Goal: Book appointment/travel/reservation

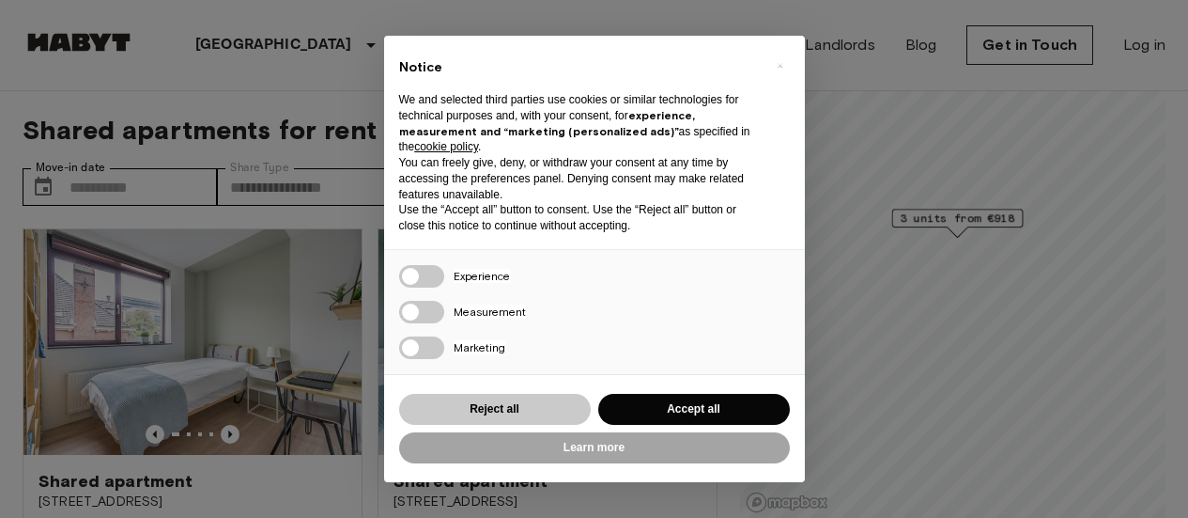
scroll to position [94, 0]
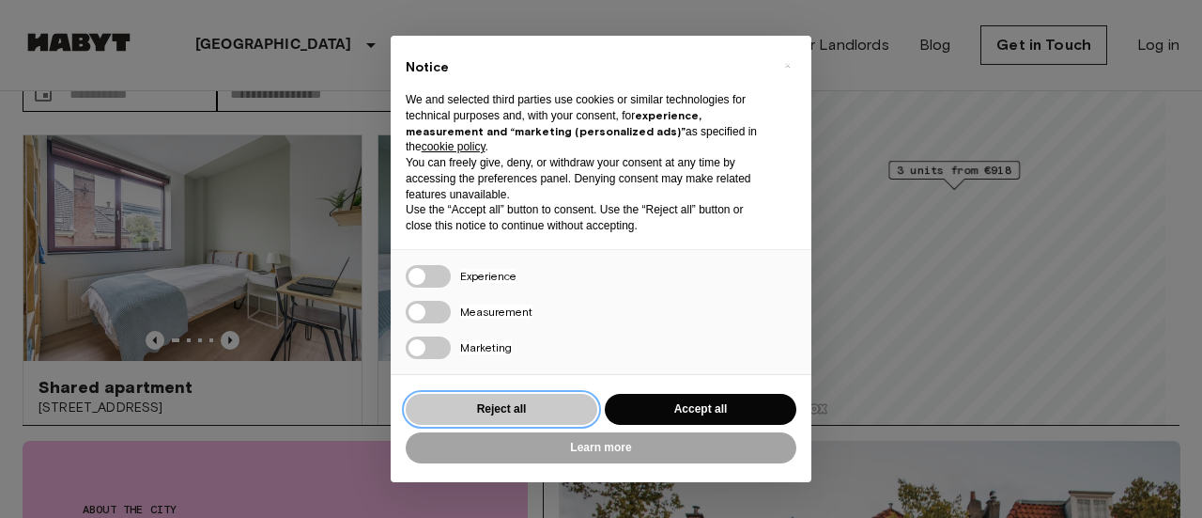
click at [539, 414] on button "Reject all" at bounding box center [502, 409] width 192 height 31
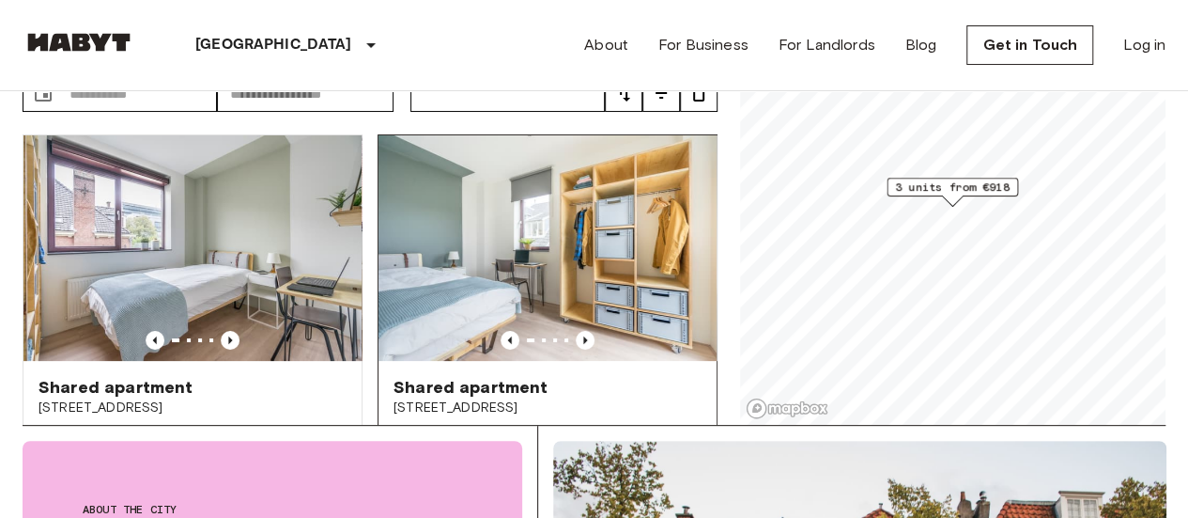
scroll to position [0, 0]
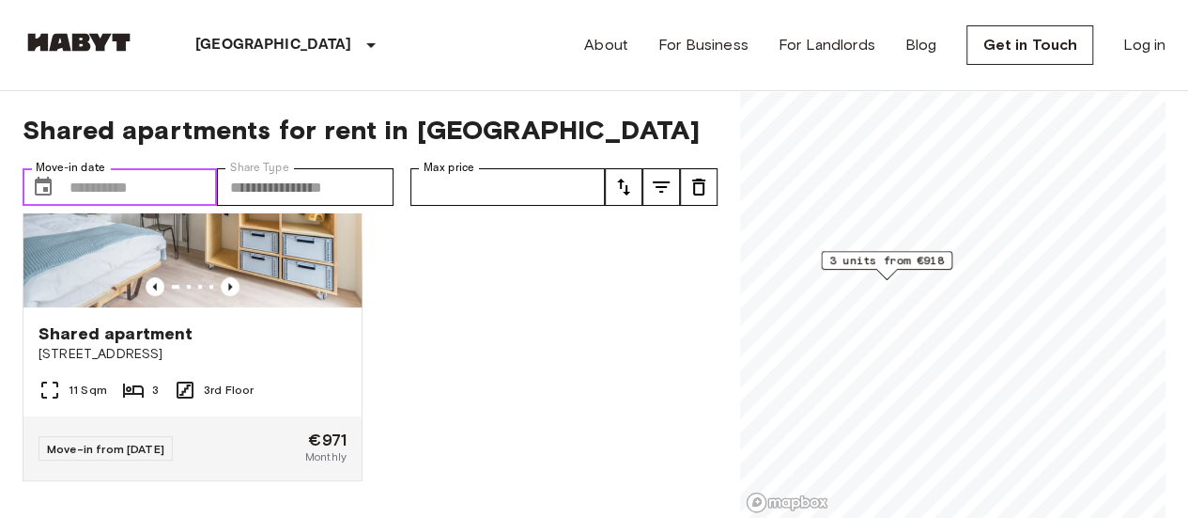
click at [161, 182] on input "Move-in date" at bounding box center [143, 187] width 147 height 38
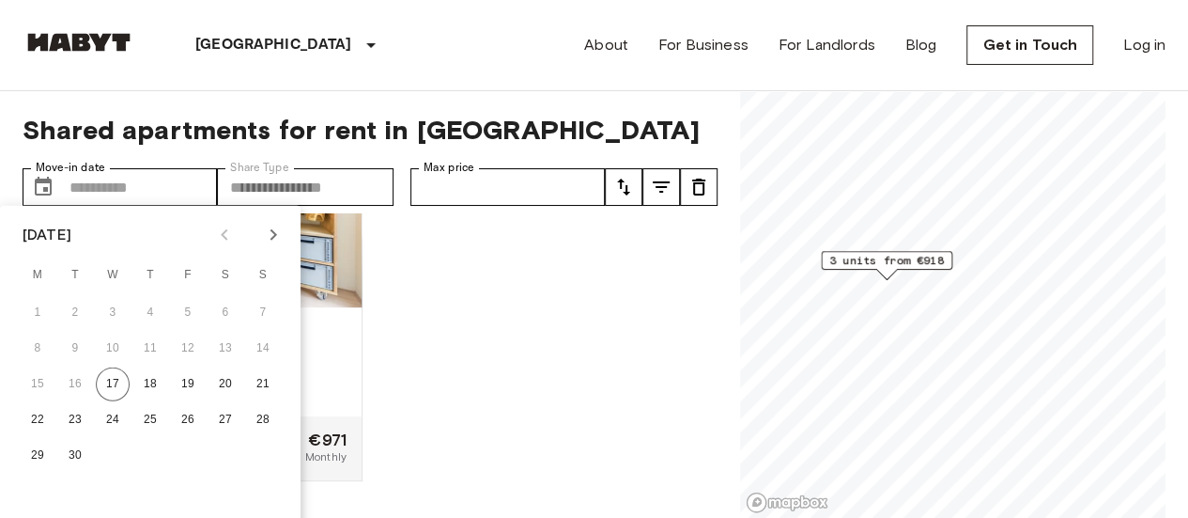
click at [281, 240] on icon "Next month" at bounding box center [273, 235] width 23 height 23
click at [122, 314] on button "1" at bounding box center [113, 313] width 34 height 34
type input "**********"
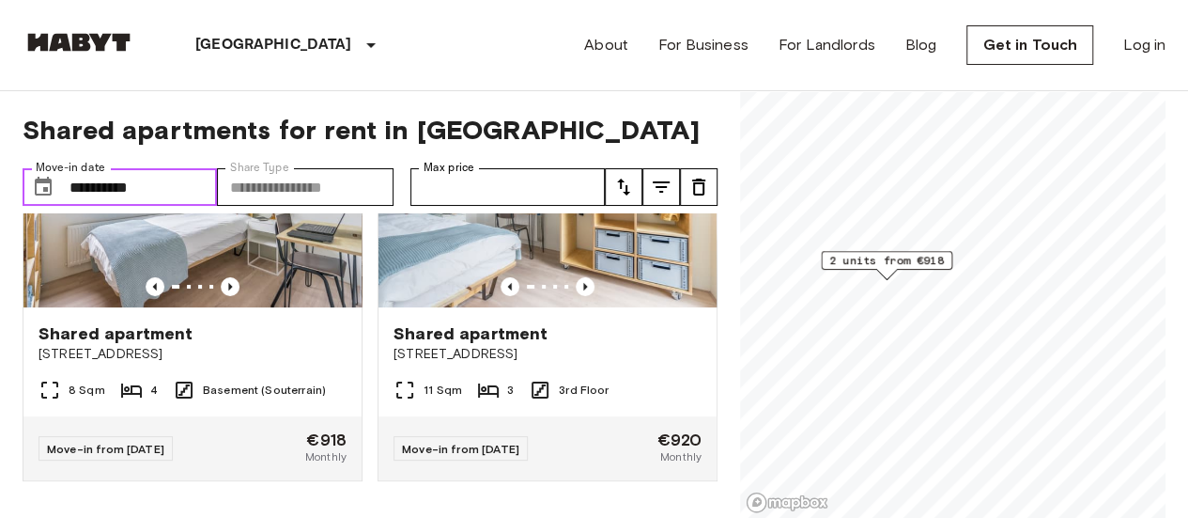
scroll to position [171, 0]
click at [620, 136] on span "Shared apartments for rent in [GEOGRAPHIC_DATA]" at bounding box center [370, 130] width 695 height 32
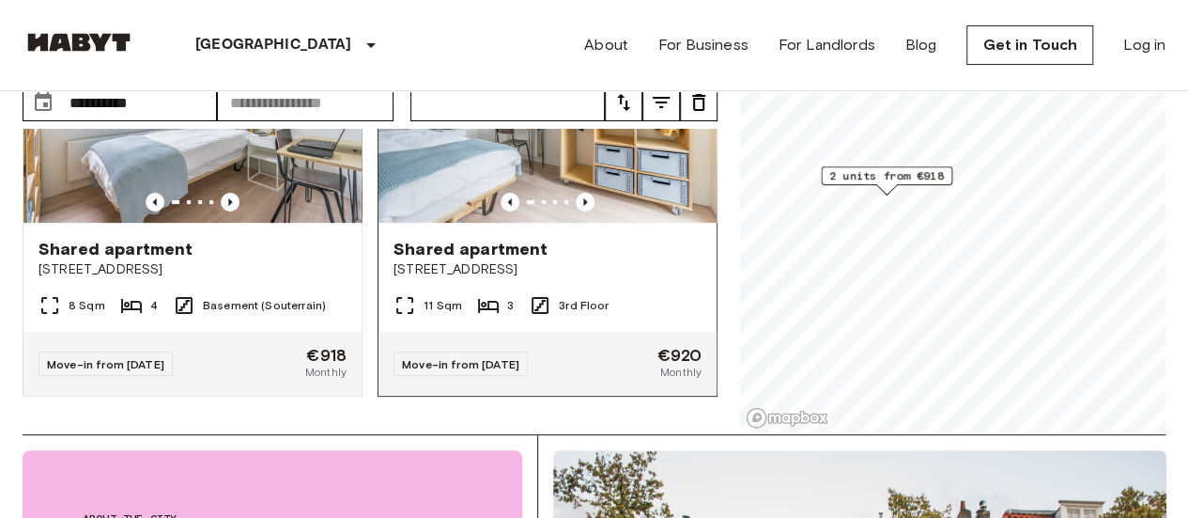
scroll to position [0, 0]
